Goal: Task Accomplishment & Management: Use online tool/utility

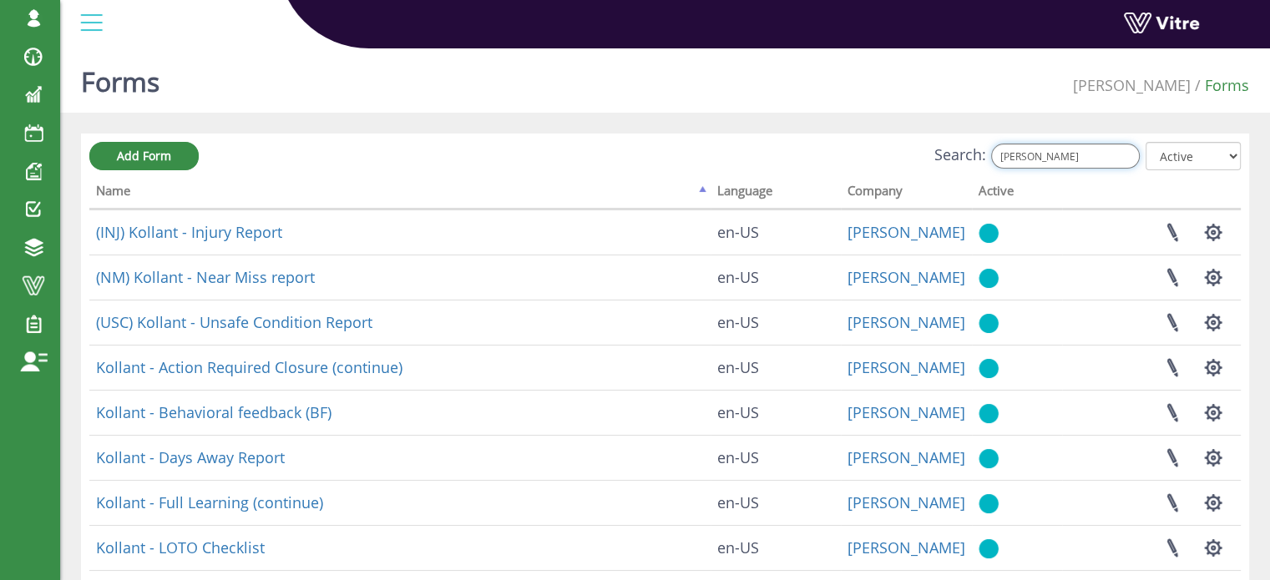
click at [1065, 159] on input "KOLL" at bounding box center [1065, 156] width 149 height 25
type input "KOLLP"
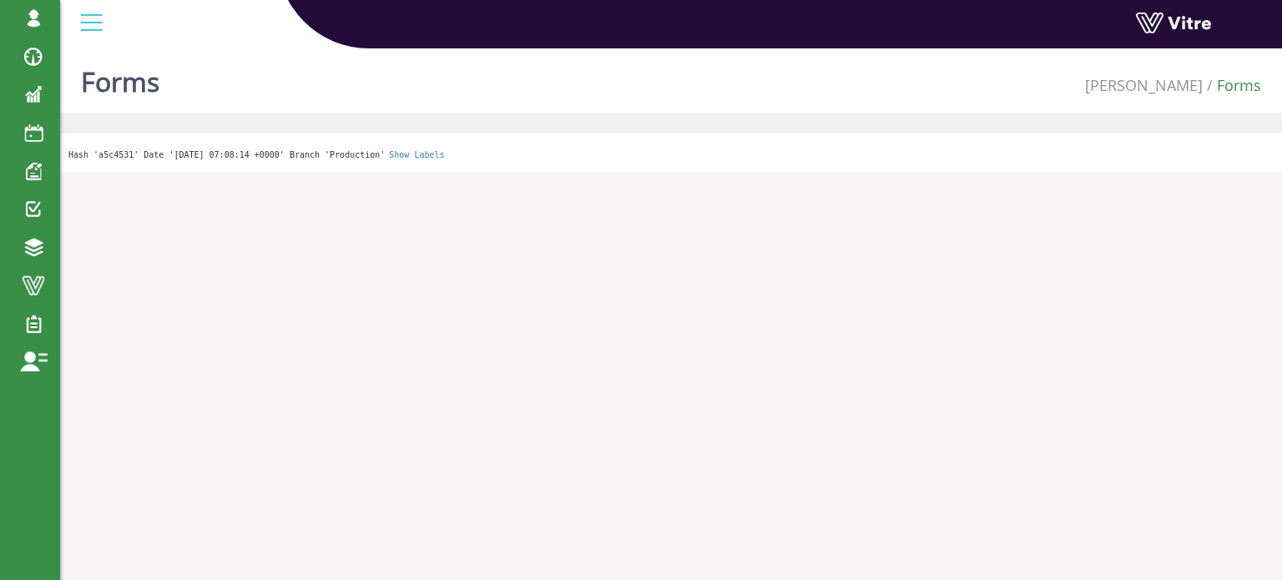
click at [435, 133] on div "Forms Adama Forms Hash 'a5c4531' Date '2025-08-12 07:08:14 +0000' Branch 'Produ…" at bounding box center [671, 107] width 1222 height 130
click at [493, 172] on html "Harel.Smadar Profile Notification Change Company English English Español França…" at bounding box center [641, 86] width 1282 height 172
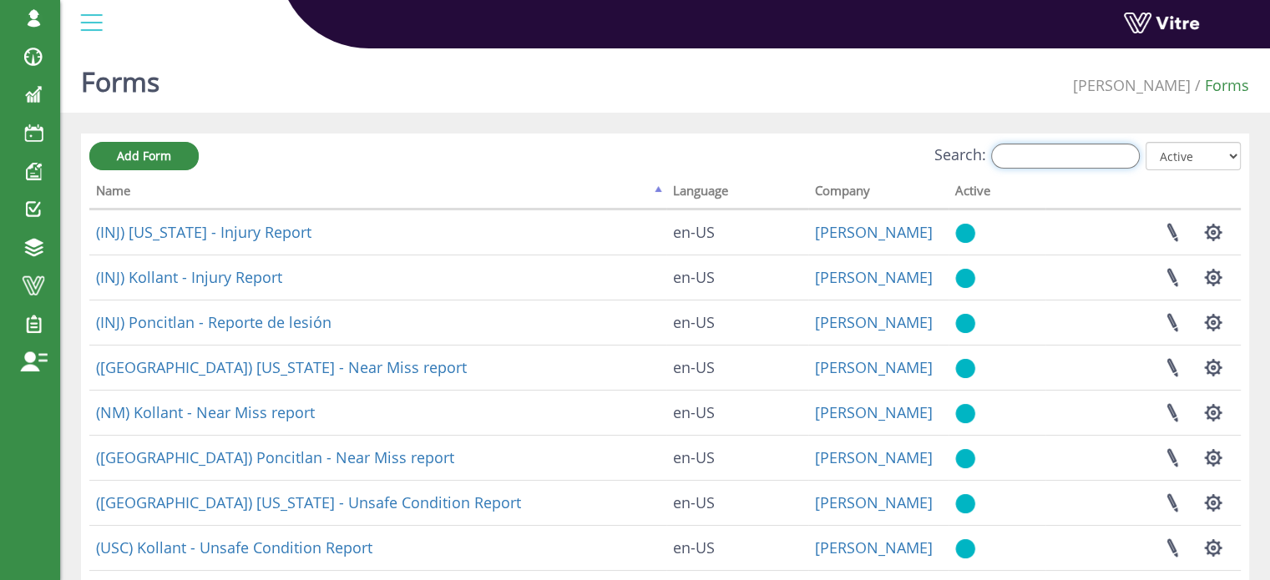
click at [1051, 154] on input "Search:" at bounding box center [1065, 156] width 149 height 25
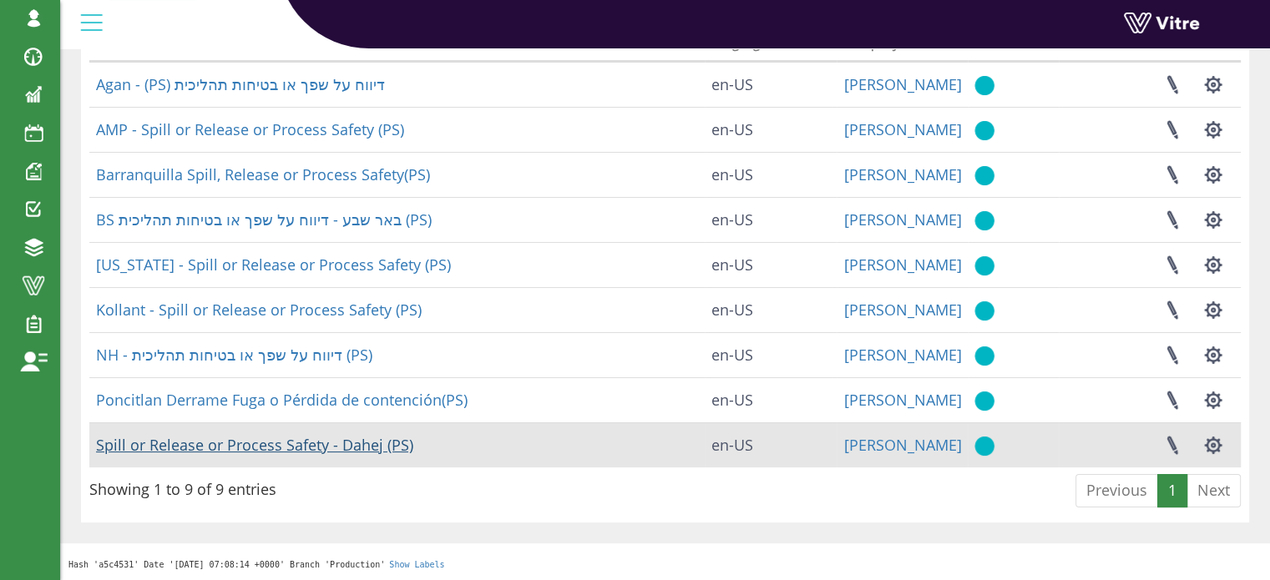
scroll to position [64, 0]
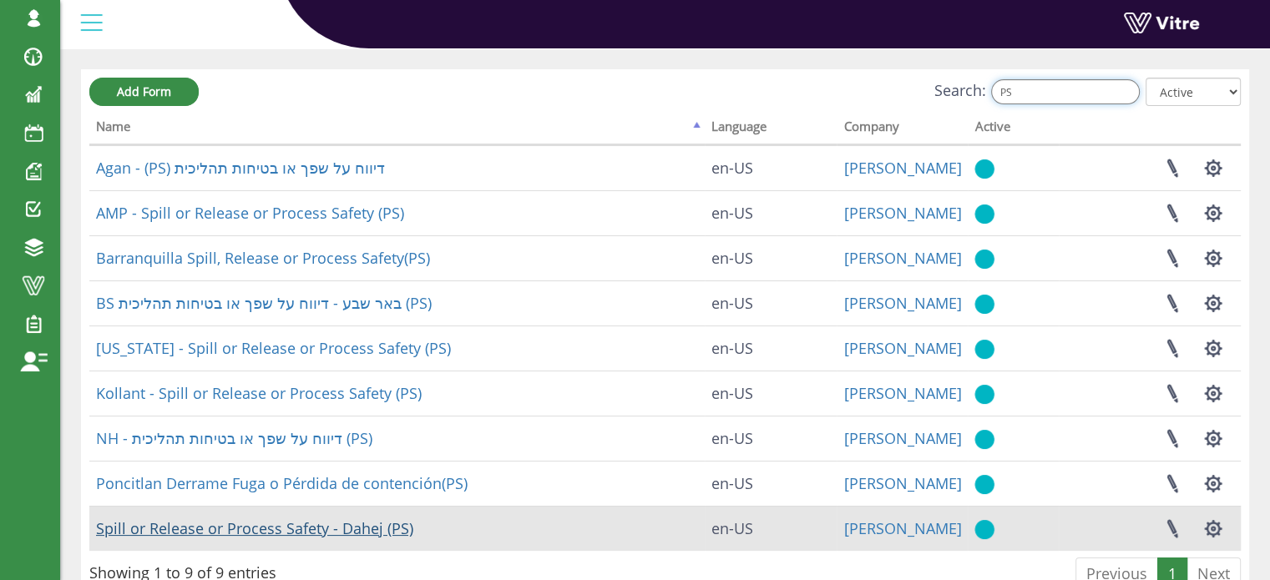
type input "PS"
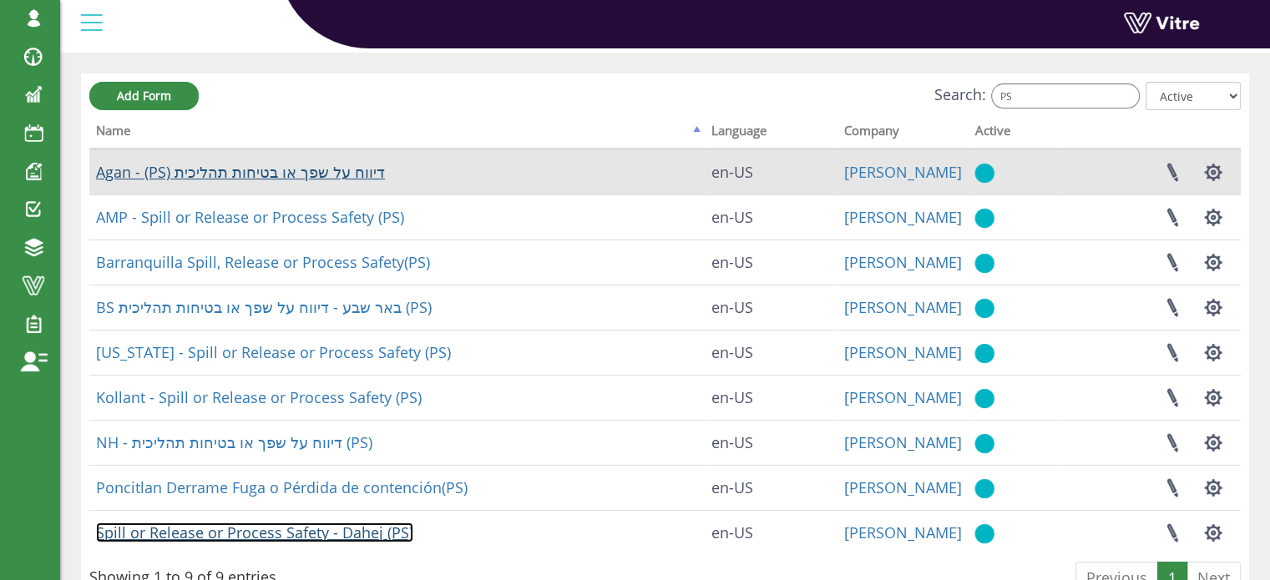
scroll to position [0, 0]
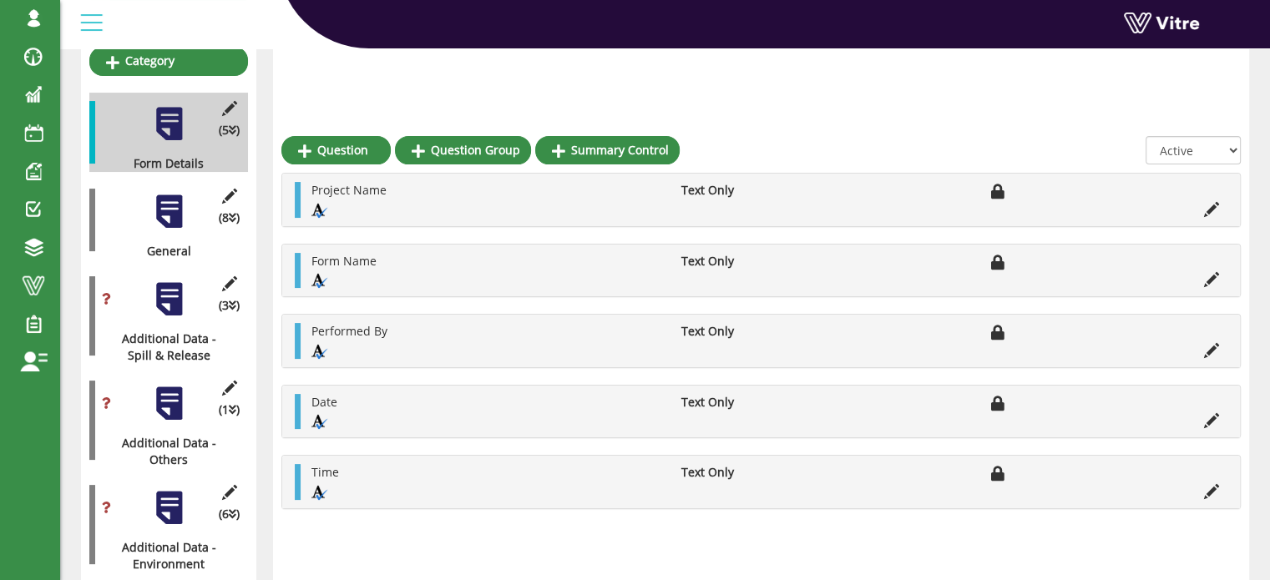
scroll to position [334, 0]
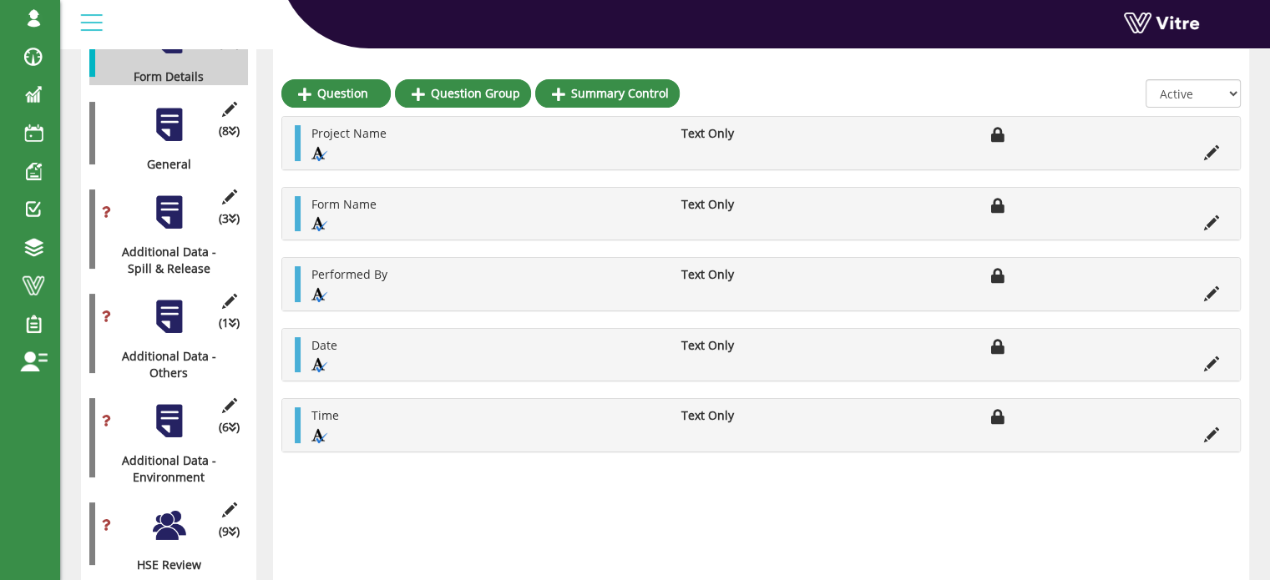
click at [173, 202] on div at bounding box center [169, 213] width 38 height 38
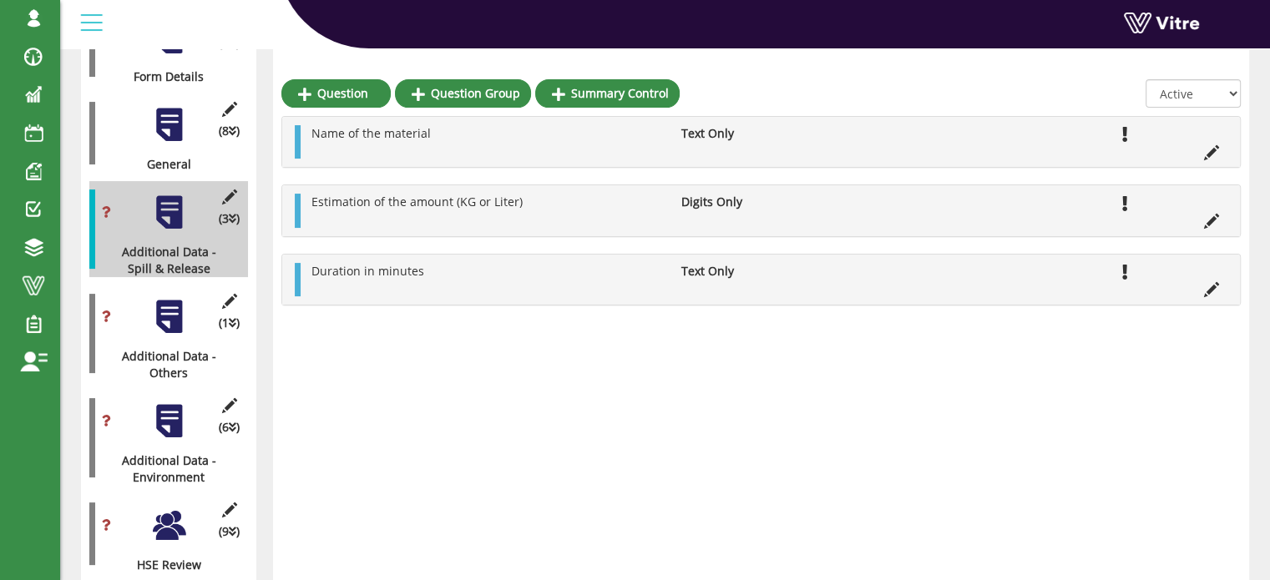
click at [166, 298] on div at bounding box center [169, 317] width 38 height 38
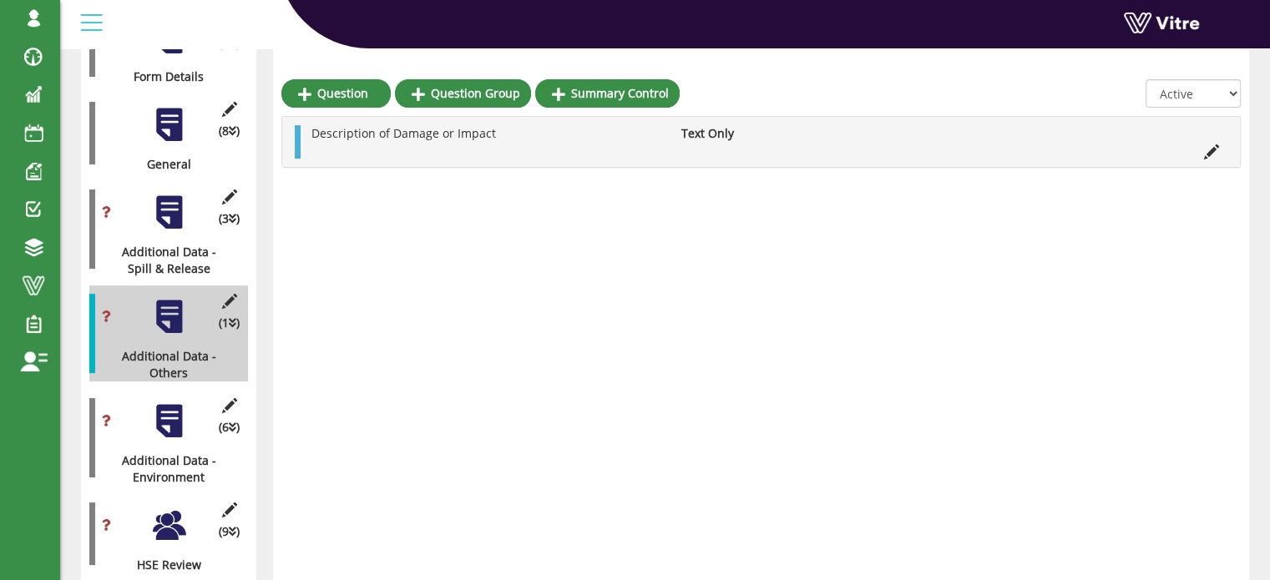
click at [167, 203] on div at bounding box center [169, 213] width 38 height 38
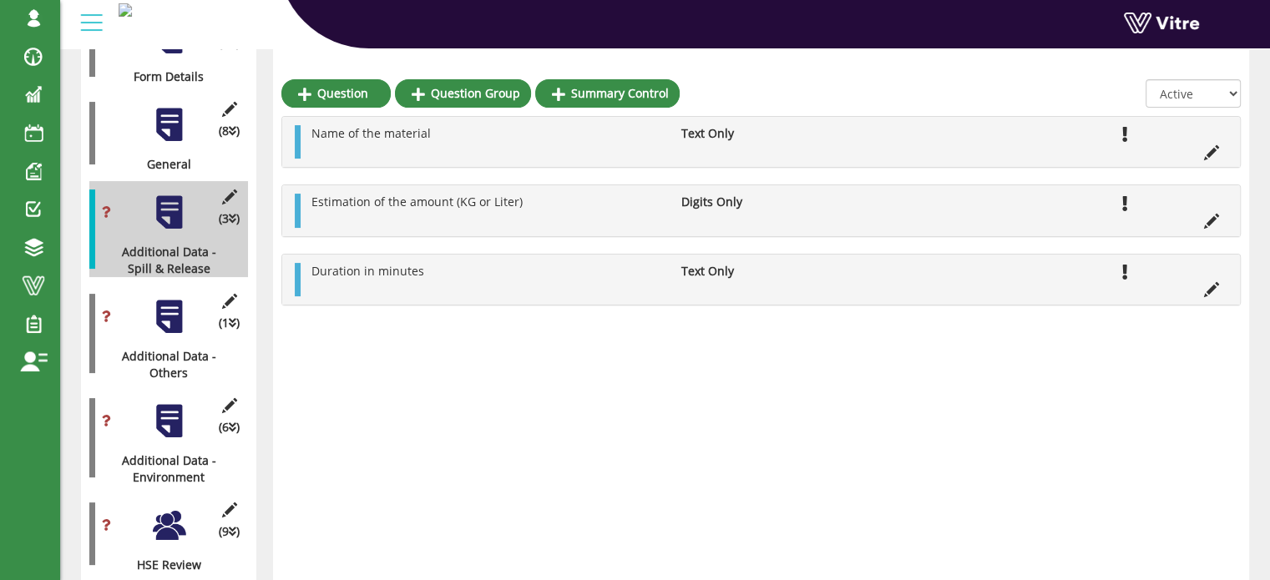
click at [164, 310] on div at bounding box center [169, 317] width 38 height 38
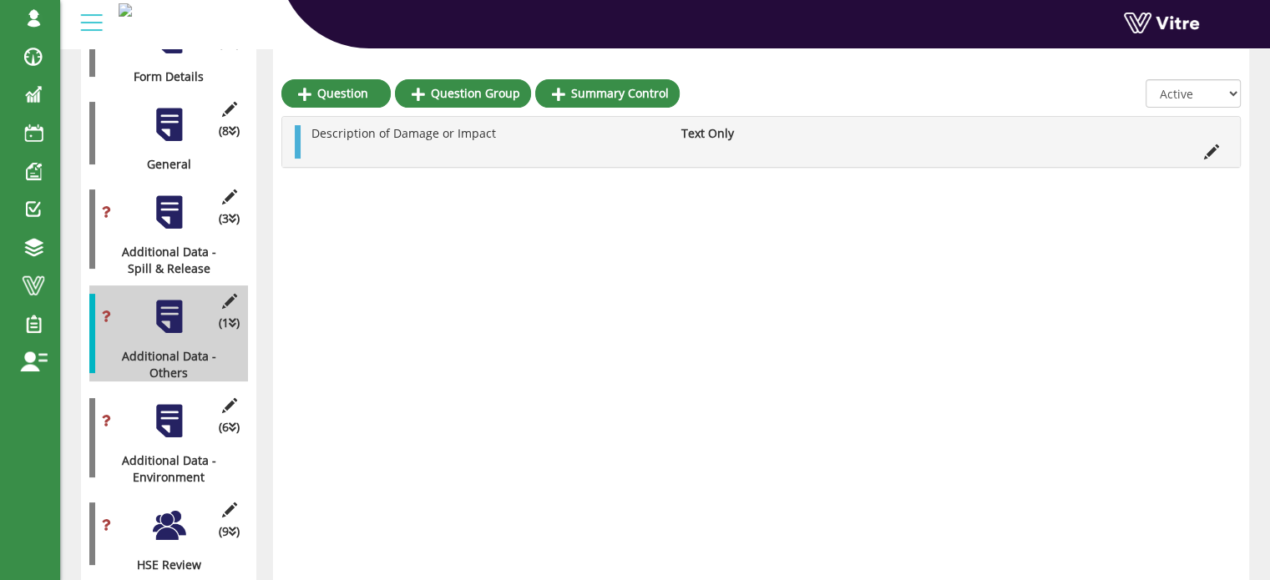
click at [174, 507] on div at bounding box center [169, 526] width 38 height 38
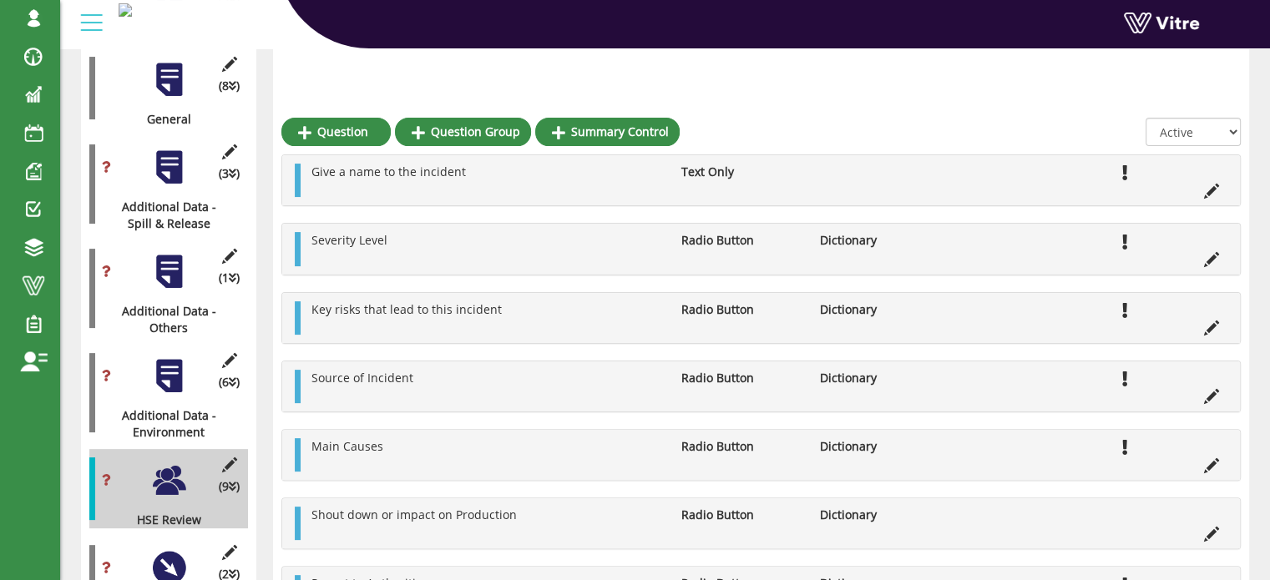
scroll to position [417, 0]
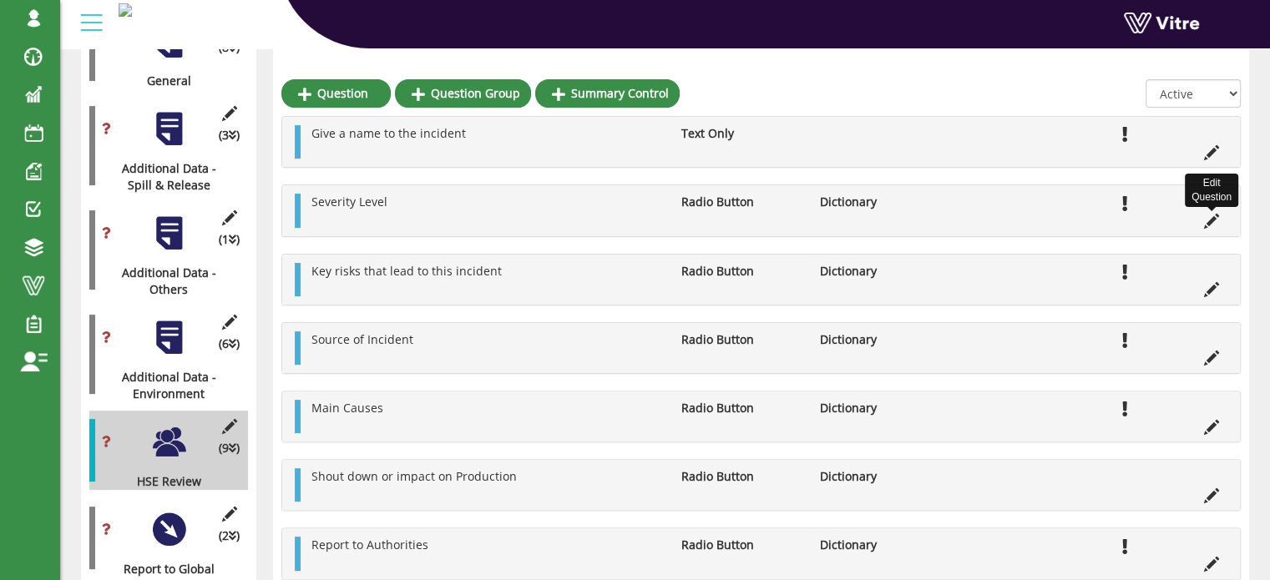
click at [1209, 219] on icon at bounding box center [1211, 221] width 15 height 15
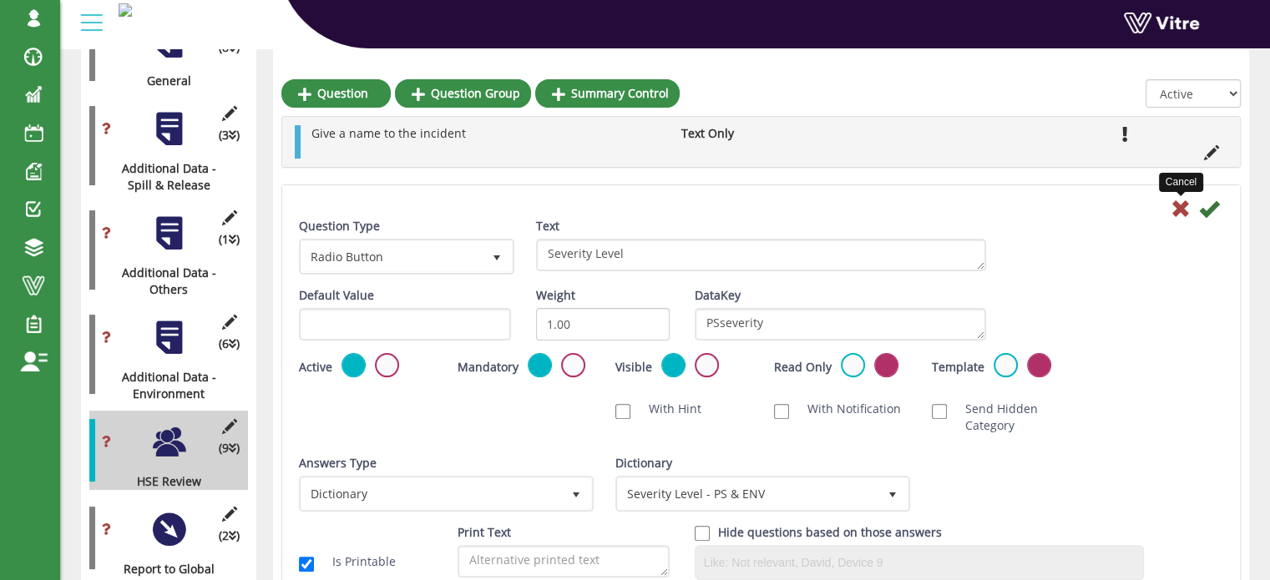
click at [1182, 209] on icon at bounding box center [1180, 209] width 20 height 20
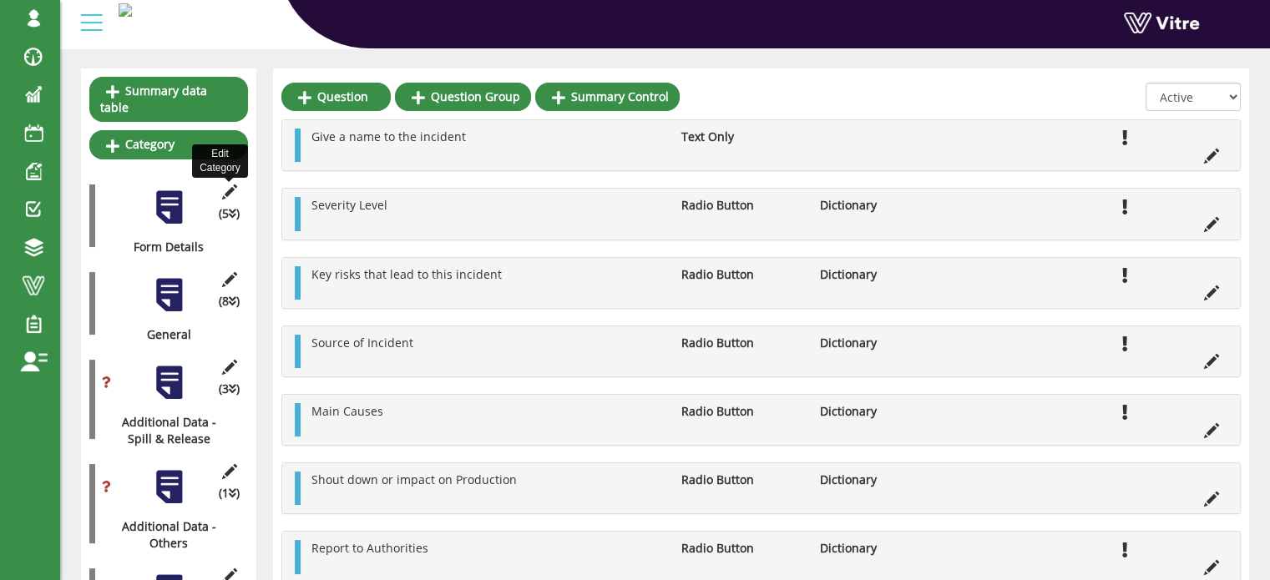
scroll to position [167, 0]
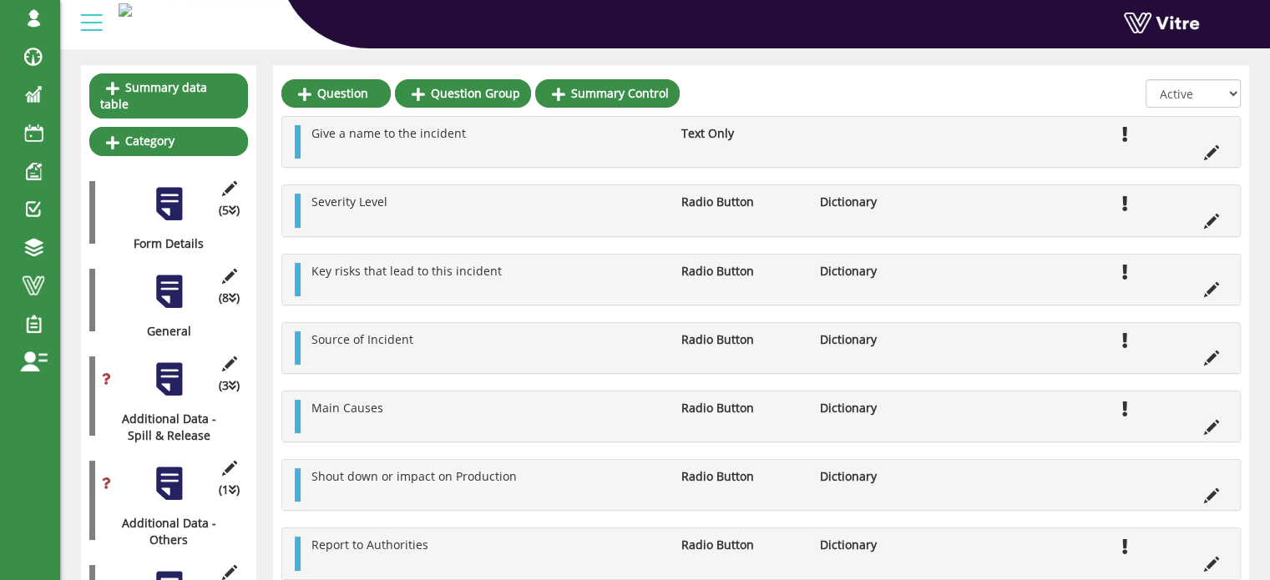
click at [177, 273] on div at bounding box center [169, 292] width 38 height 38
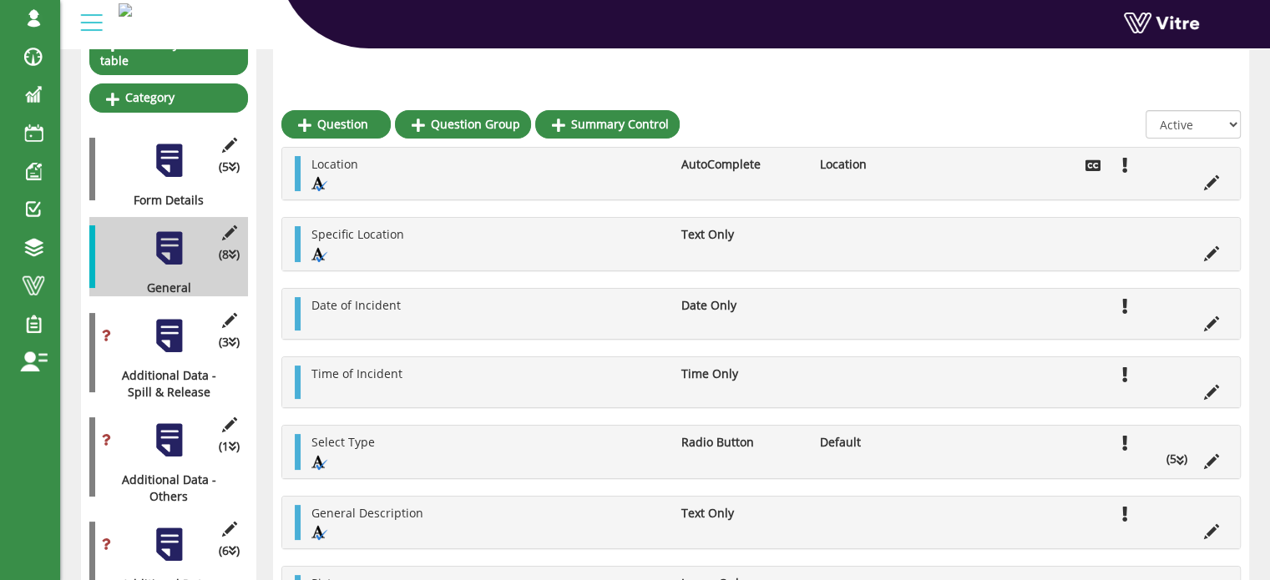
scroll to position [207, 0]
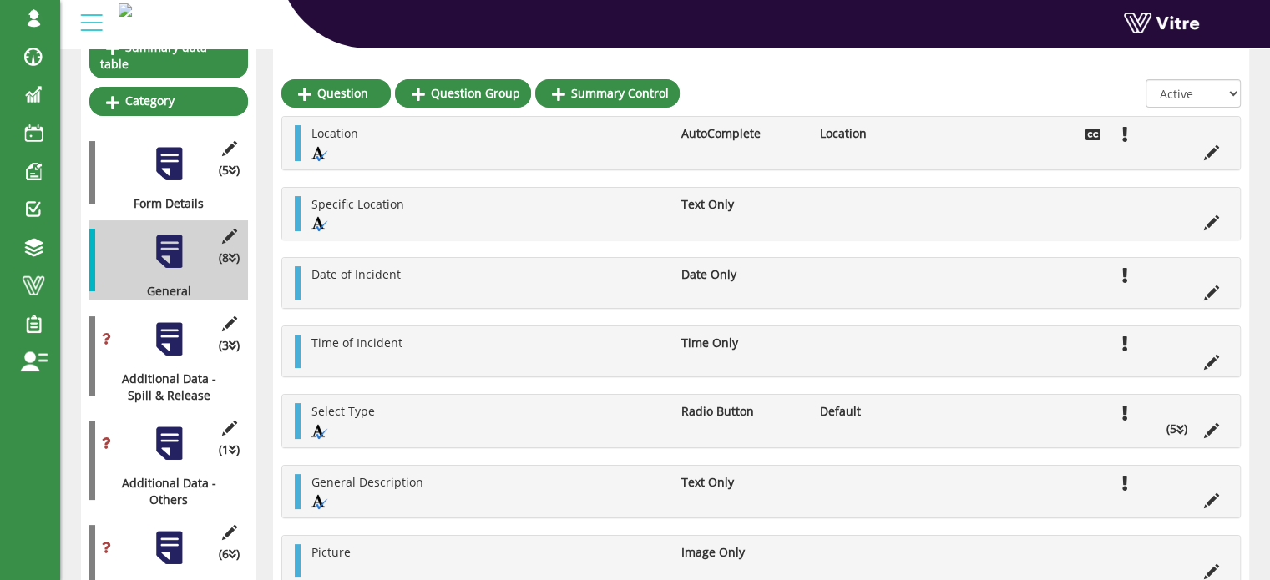
click at [180, 325] on div at bounding box center [169, 340] width 38 height 38
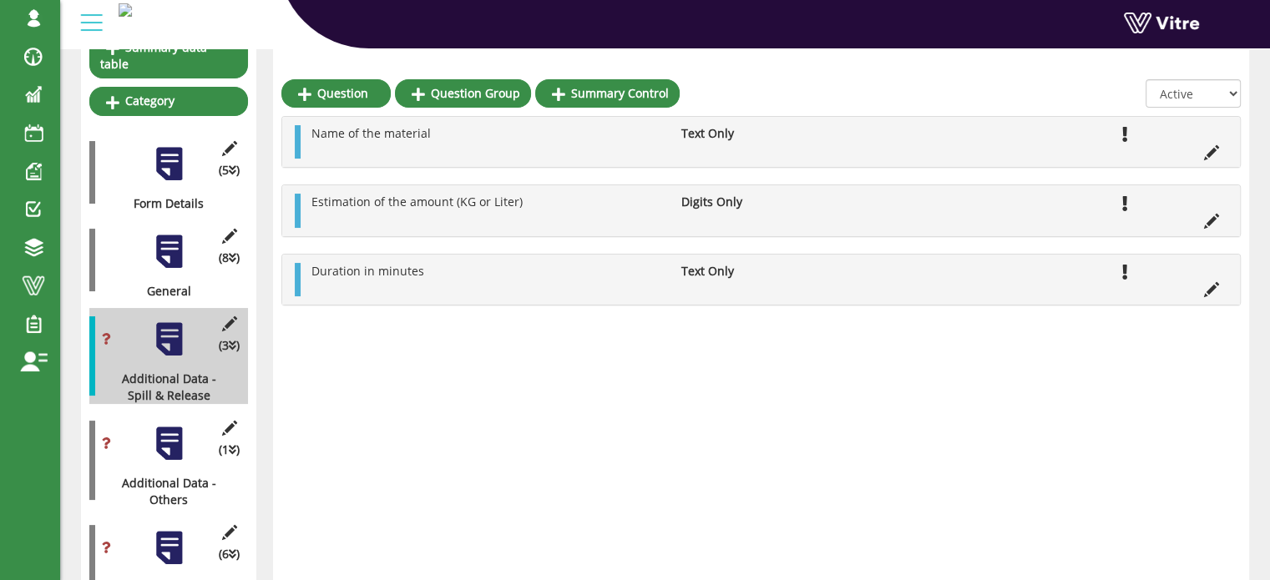
click at [164, 425] on div at bounding box center [169, 444] width 38 height 38
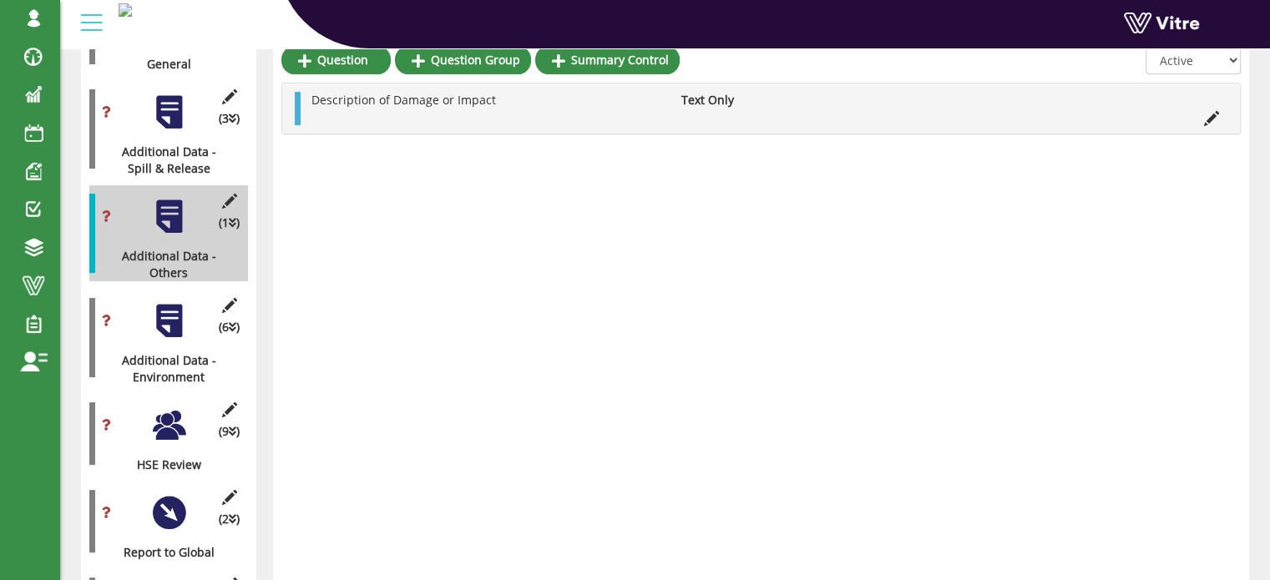
scroll to position [457, 0]
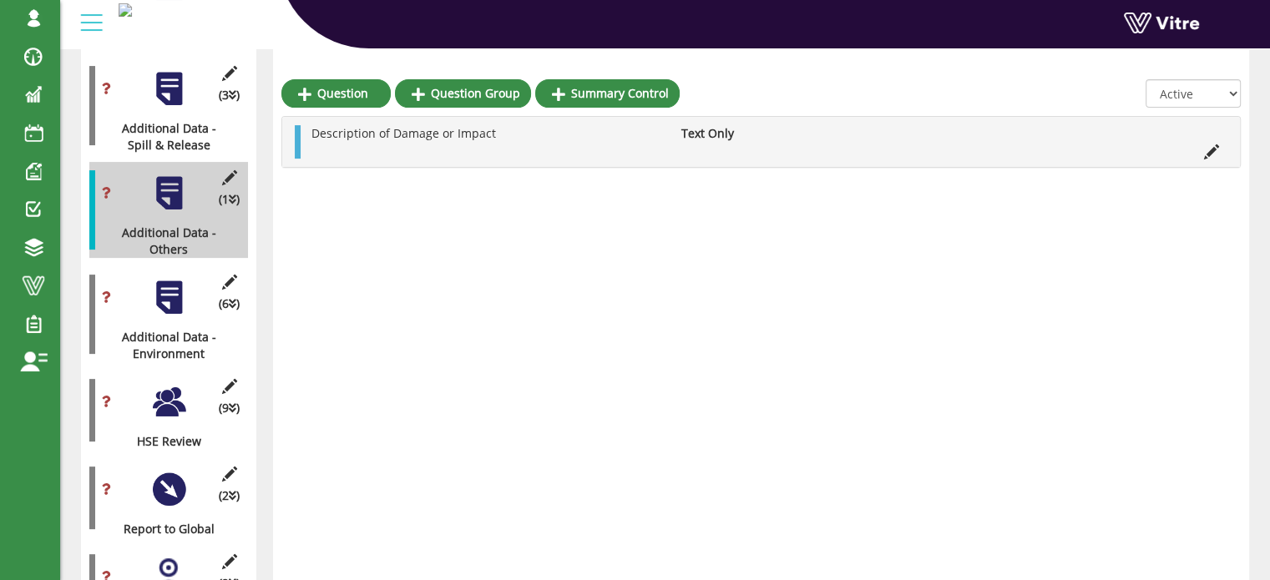
click at [164, 283] on div at bounding box center [169, 298] width 38 height 38
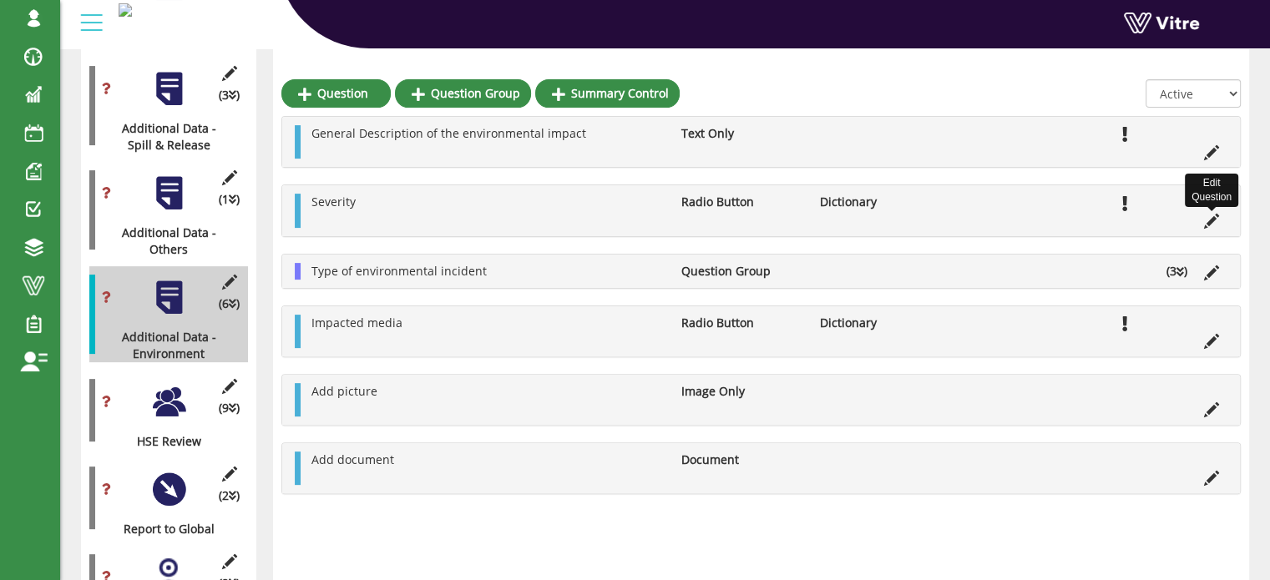
click at [1207, 220] on icon at bounding box center [1211, 221] width 15 height 15
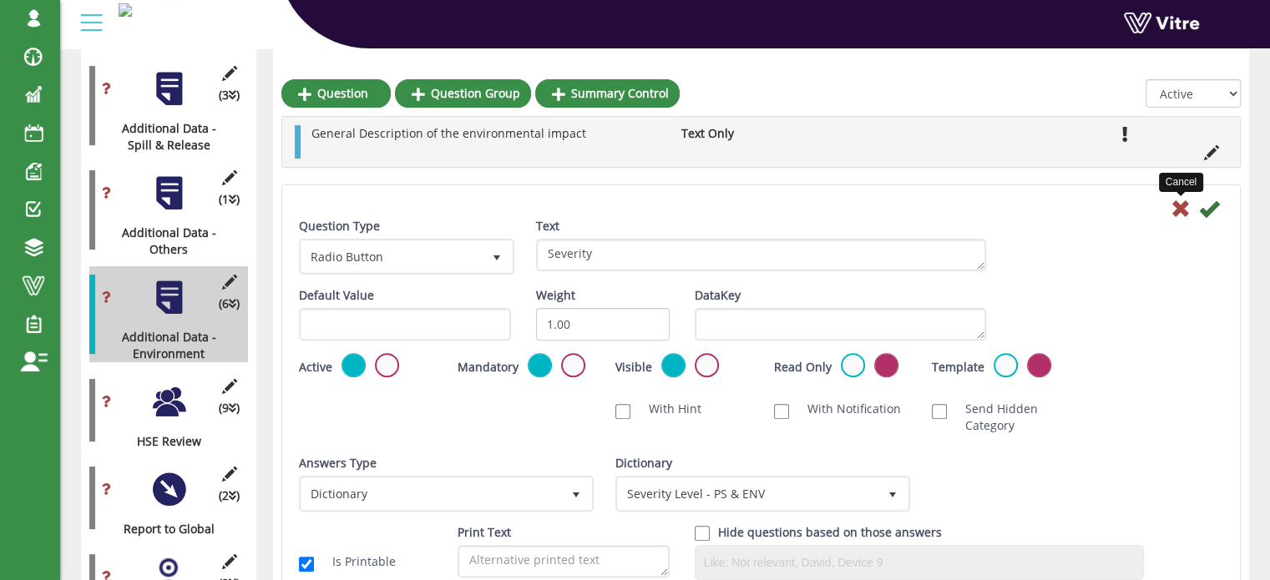
click at [1180, 209] on icon at bounding box center [1180, 209] width 20 height 20
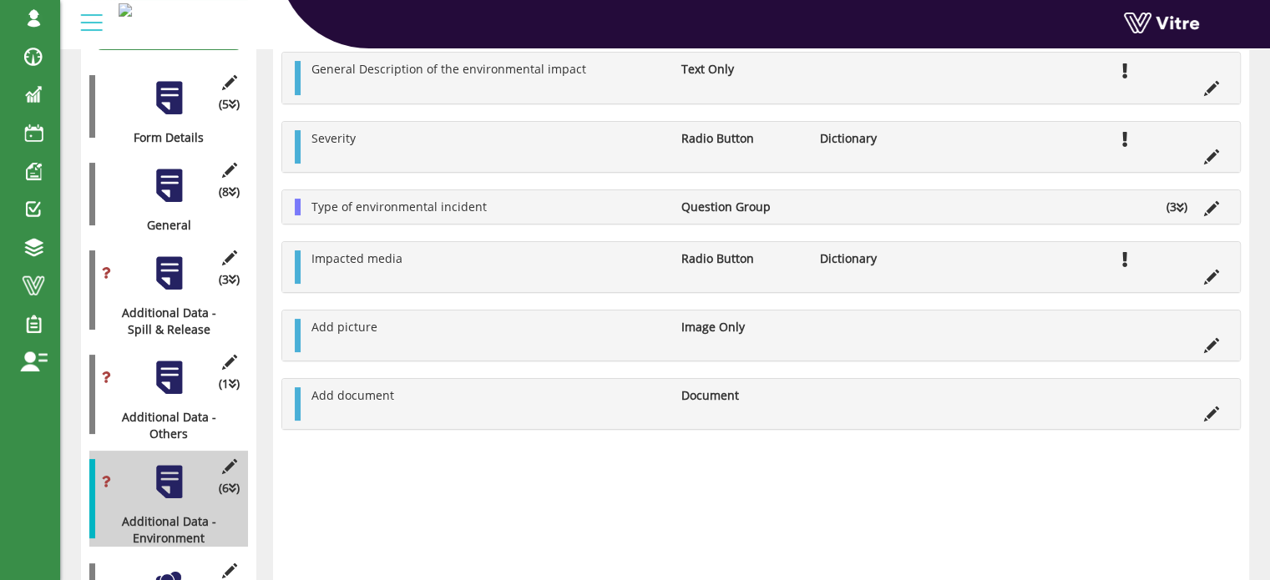
scroll to position [290, 0]
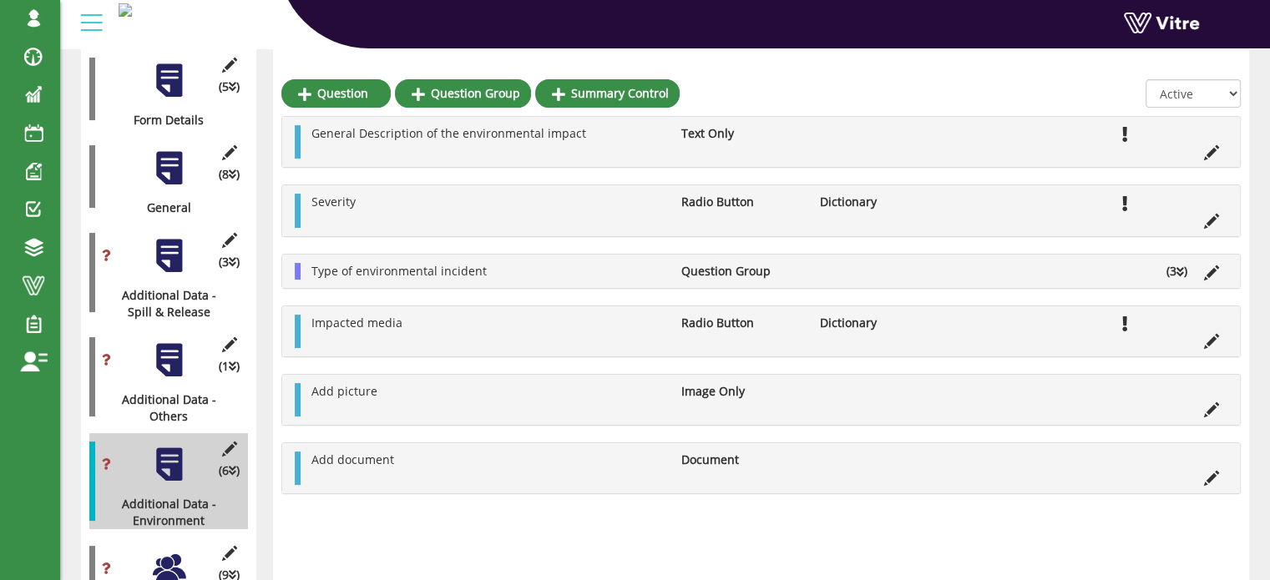
click at [178, 250] on div at bounding box center [169, 256] width 38 height 38
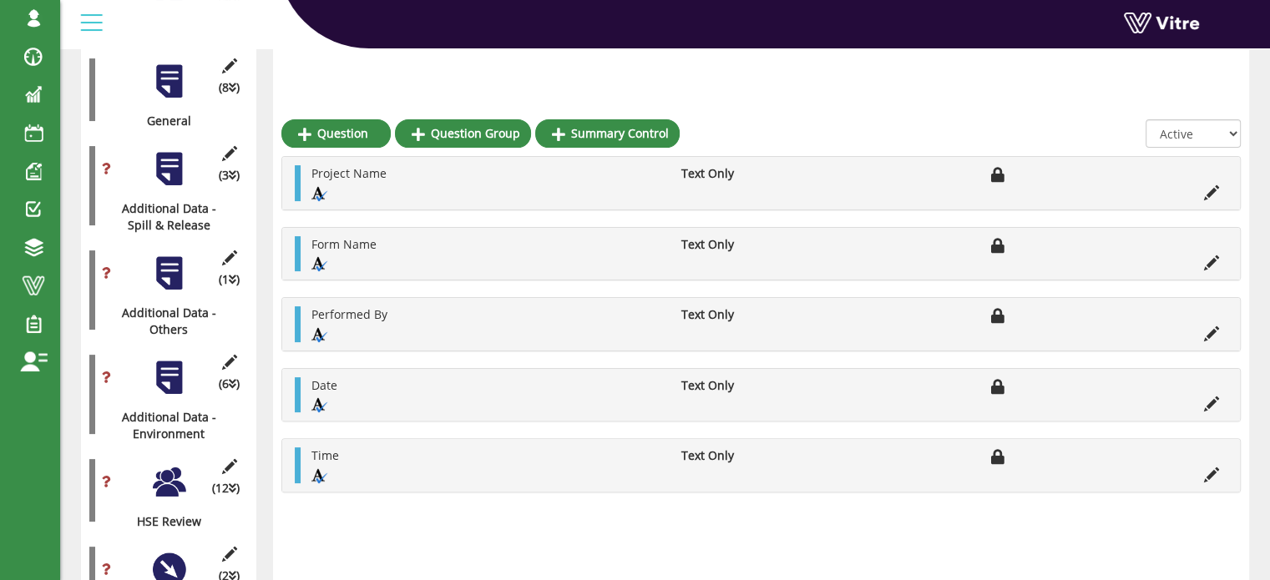
scroll to position [417, 0]
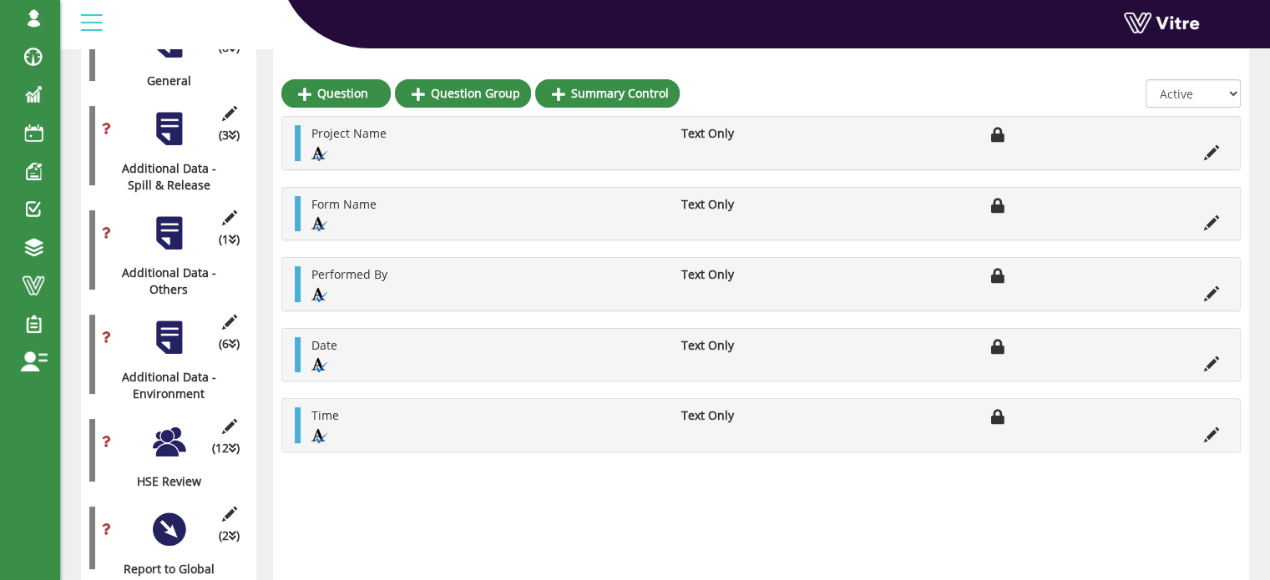
click at [173, 320] on div at bounding box center [169, 338] width 38 height 38
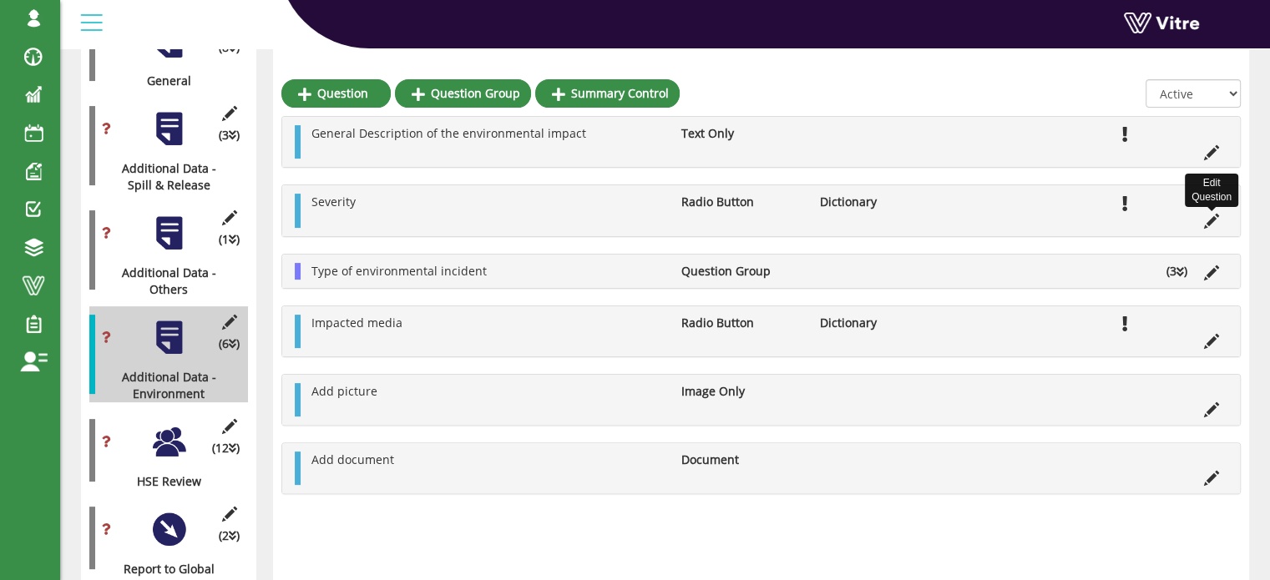
click at [1209, 222] on icon at bounding box center [1211, 221] width 15 height 15
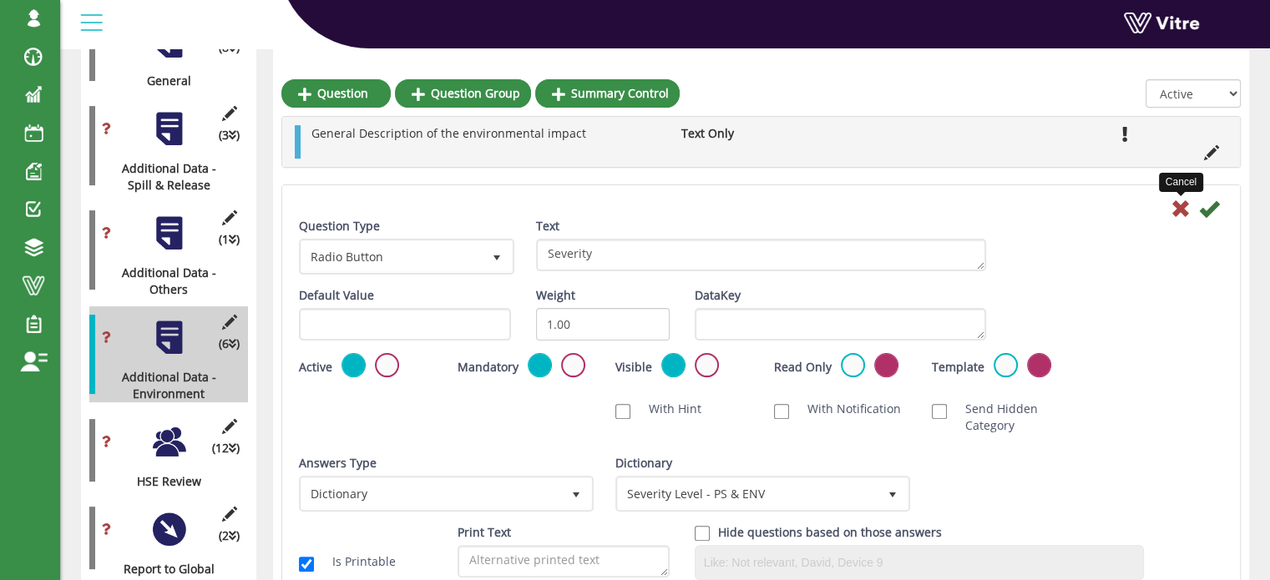
click at [1175, 208] on icon at bounding box center [1180, 209] width 20 height 20
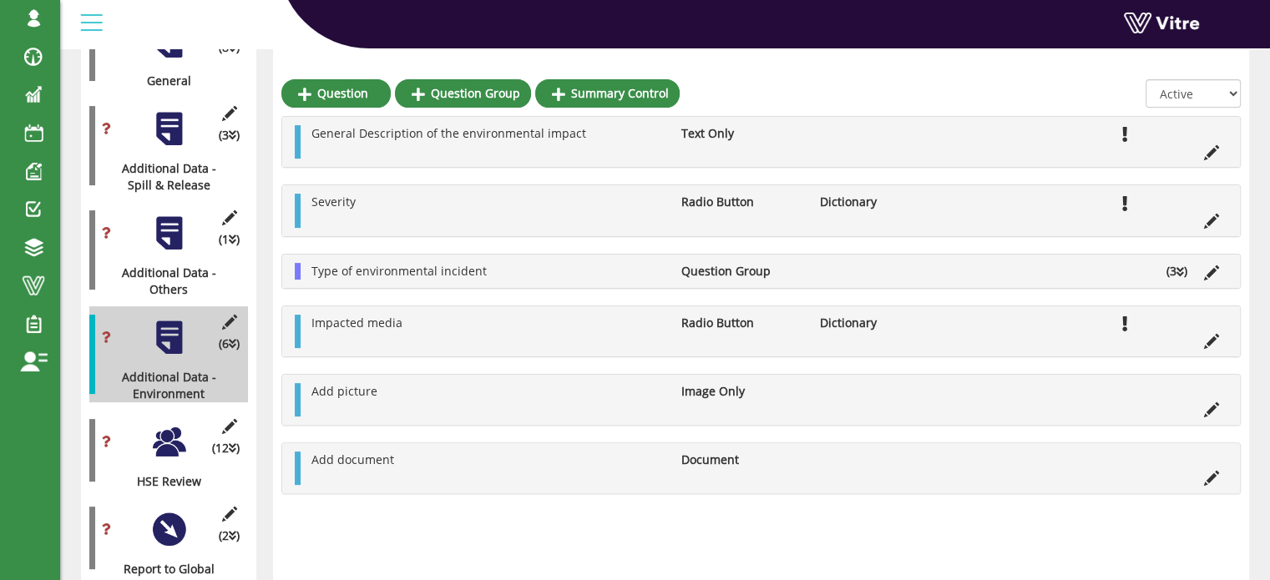
click at [162, 217] on div at bounding box center [169, 234] width 38 height 38
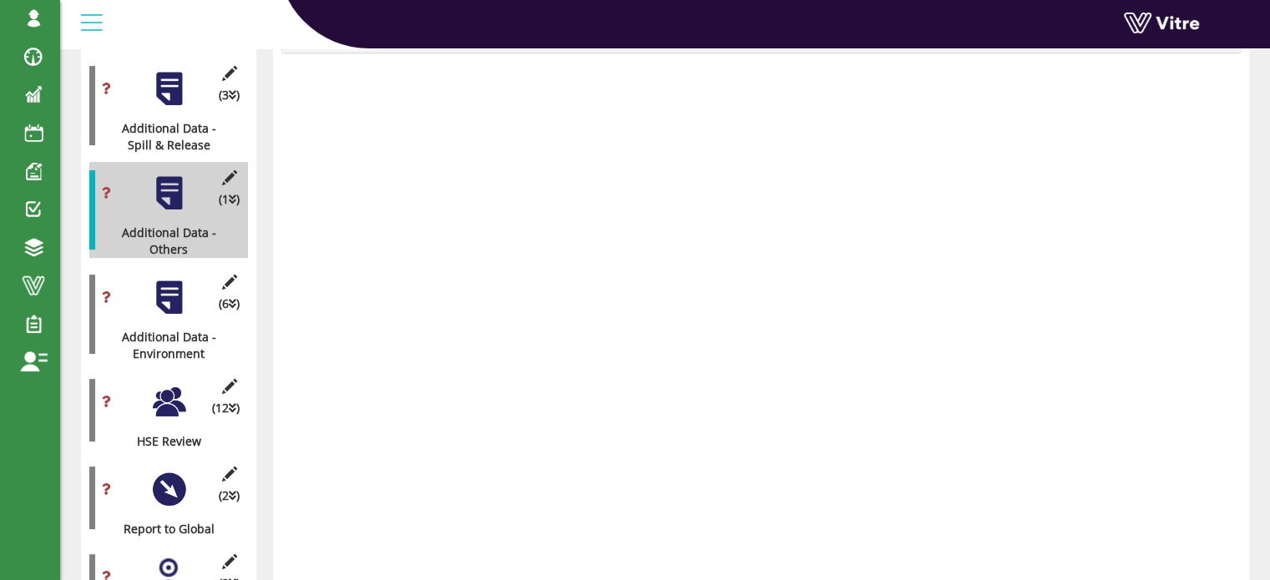
scroll to position [334, 0]
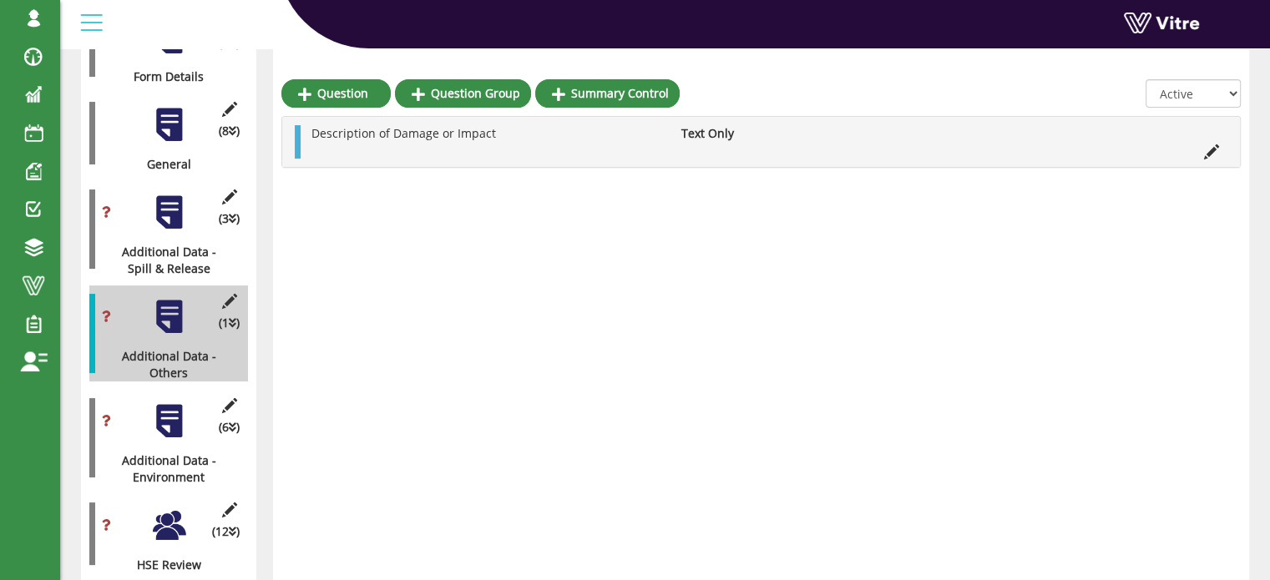
click at [174, 201] on div at bounding box center [169, 213] width 38 height 38
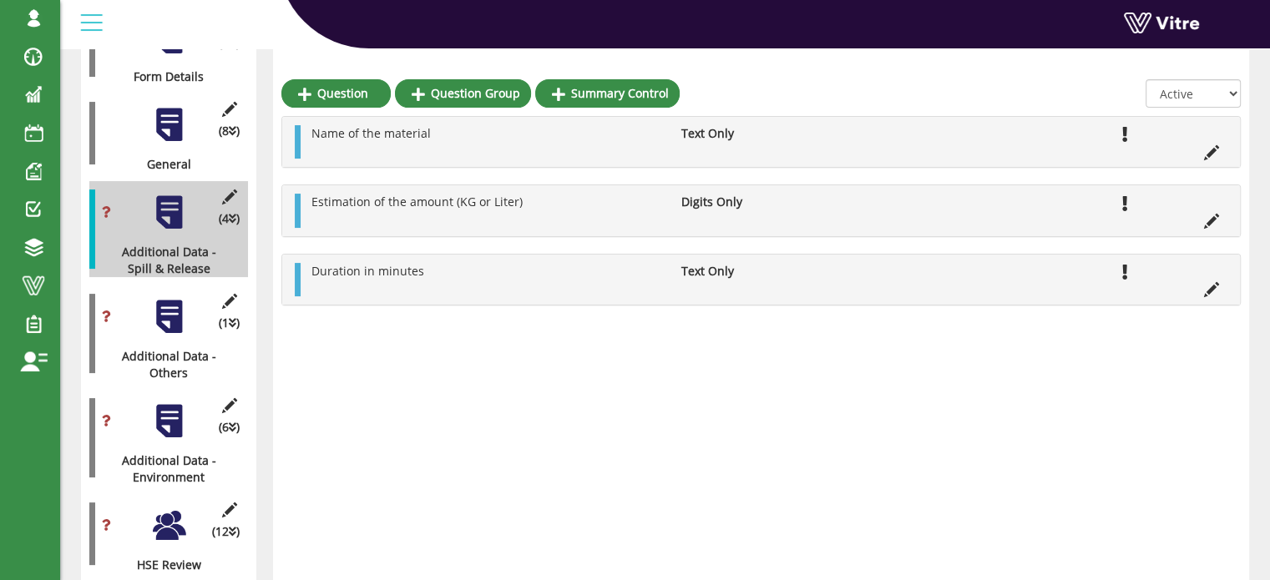
click at [172, 113] on div at bounding box center [169, 125] width 38 height 38
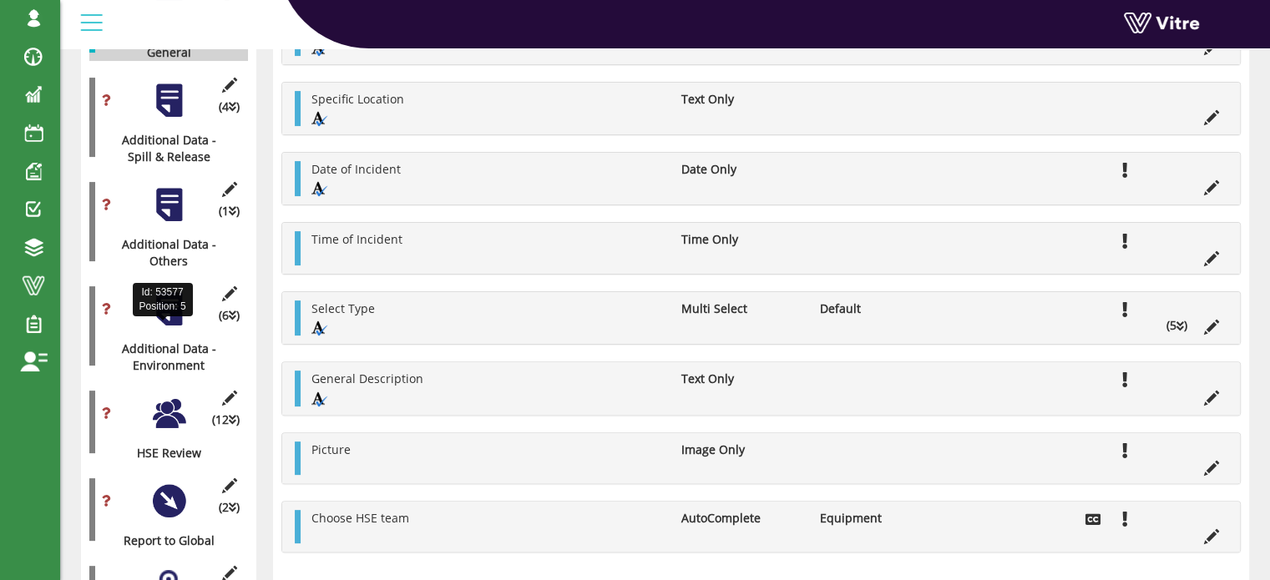
scroll to position [461, 0]
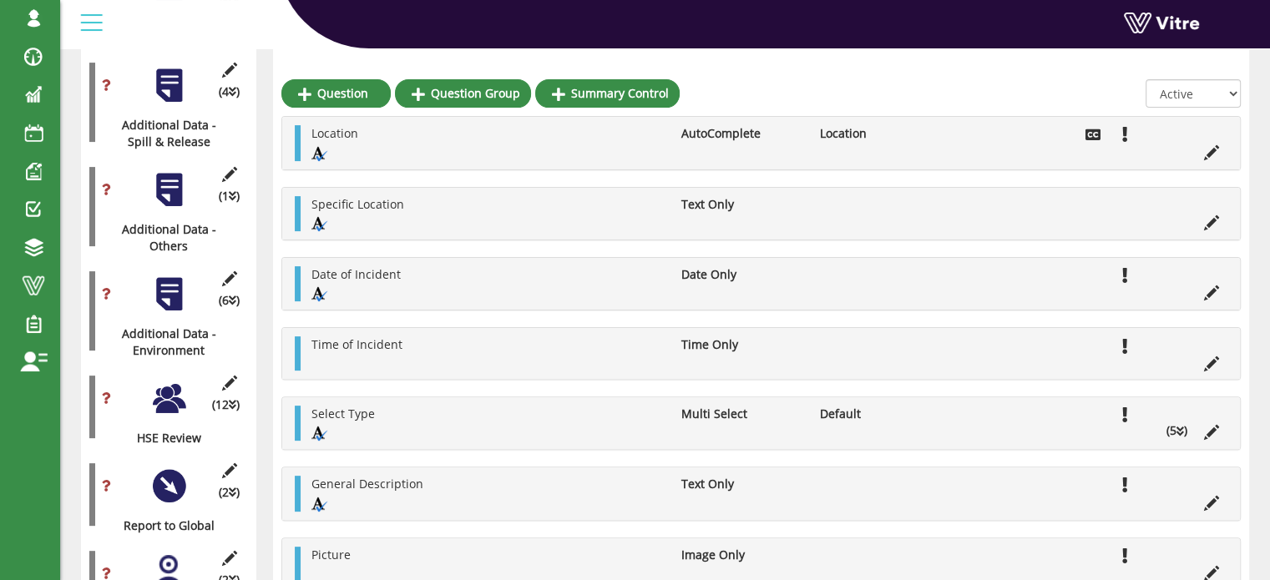
click at [174, 393] on div at bounding box center [169, 399] width 38 height 38
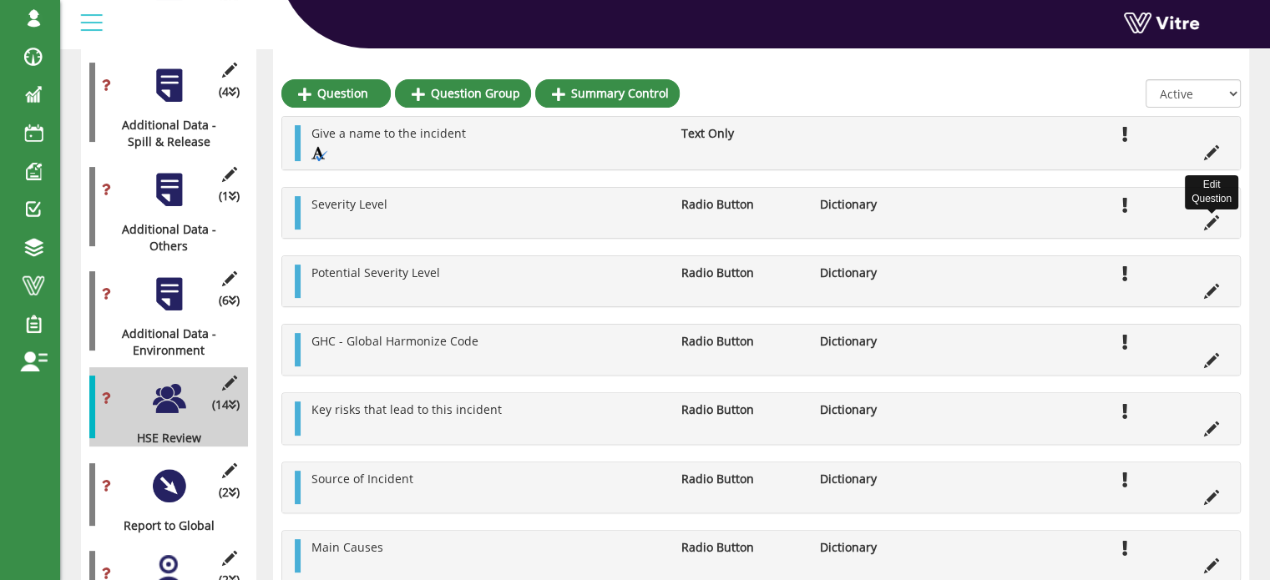
click at [1210, 221] on icon at bounding box center [1211, 222] width 15 height 15
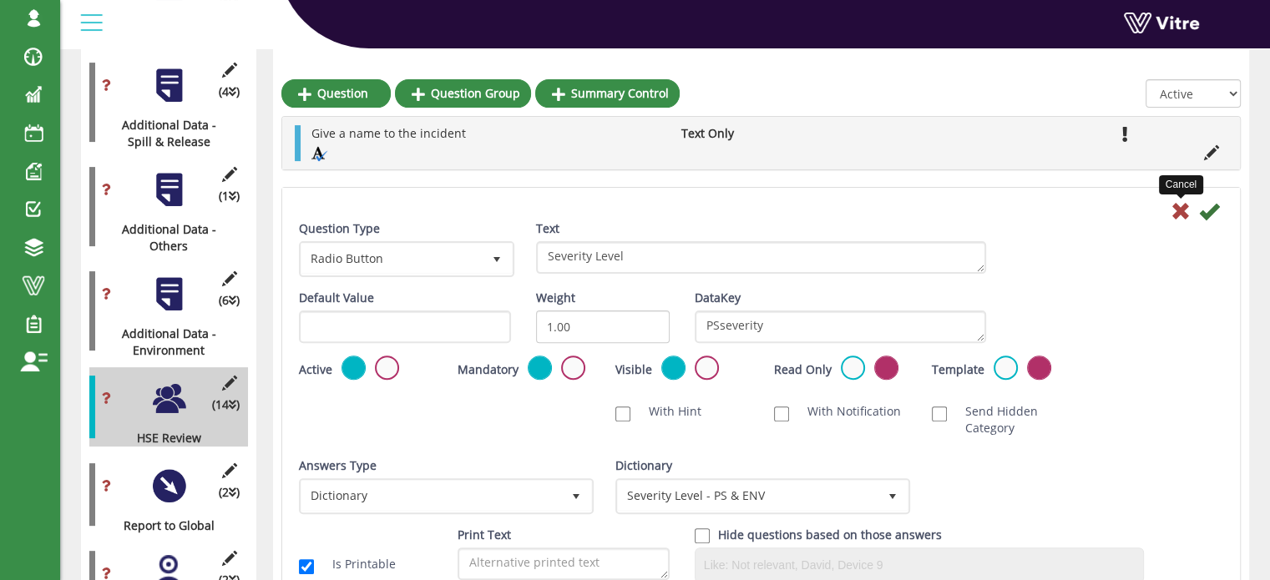
click at [1178, 210] on icon at bounding box center [1180, 211] width 20 height 20
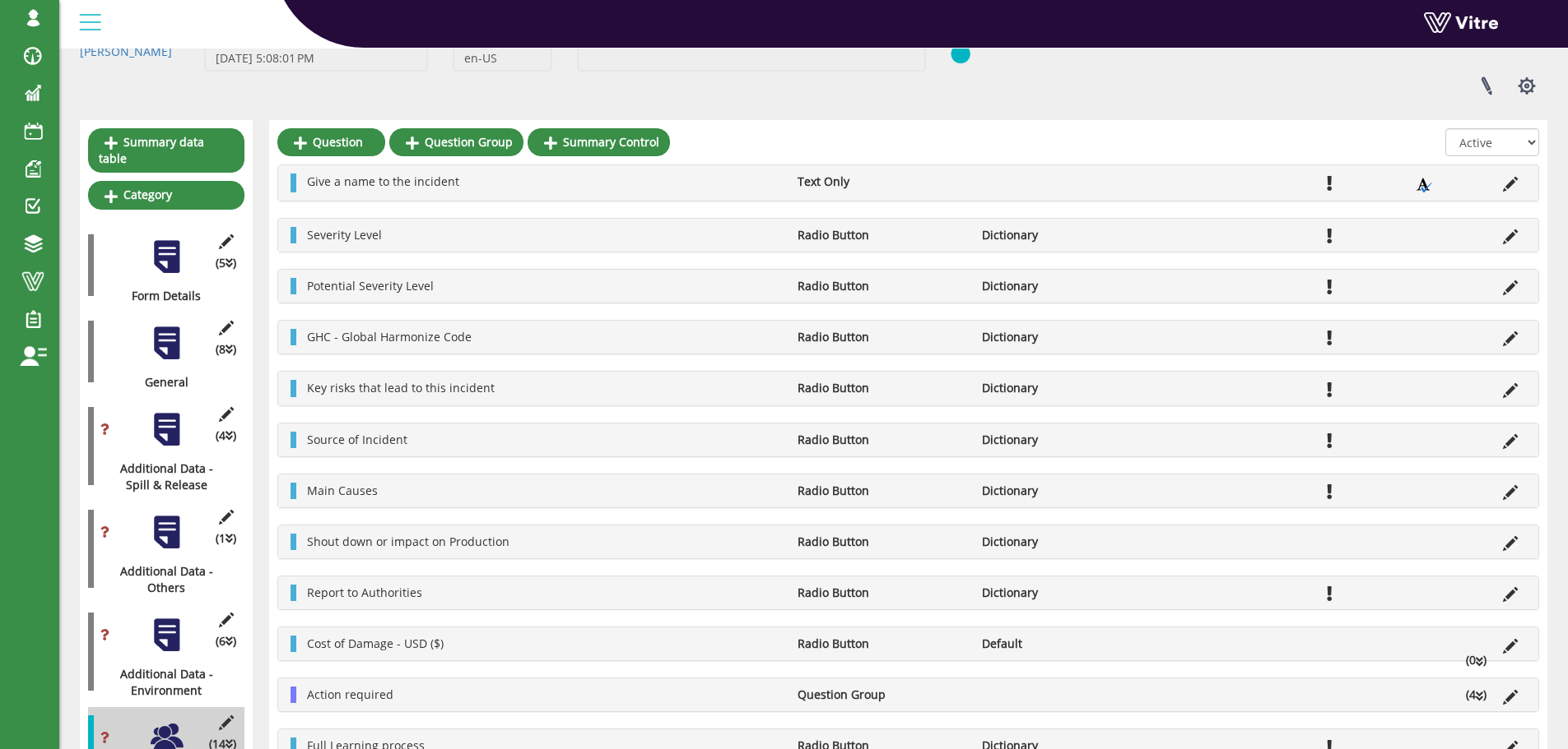
scroll to position [0, 0]
